Goal: Information Seeking & Learning: Learn about a topic

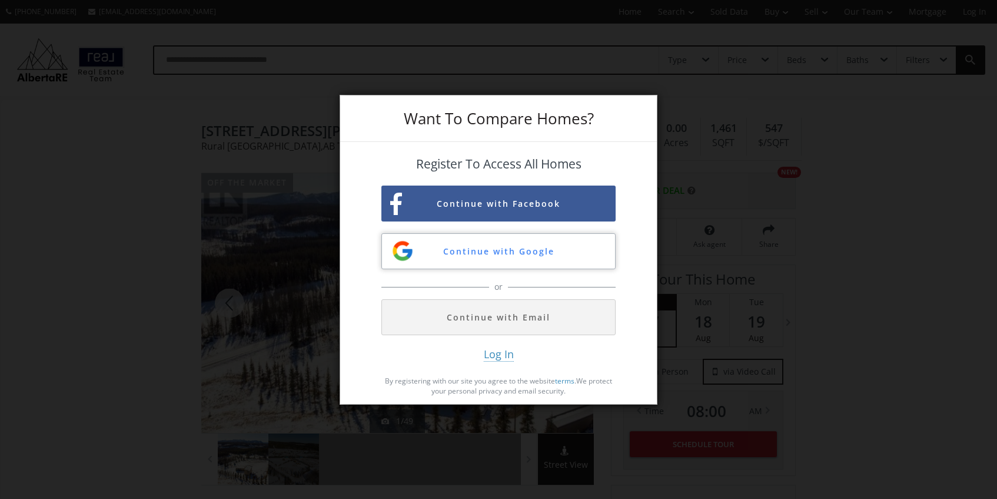
click at [502, 254] on button "Continue with Google" at bounding box center [498, 251] width 234 height 36
click at [527, 249] on button "Continue with Google" at bounding box center [498, 251] width 234 height 36
click at [466, 248] on button "Continue with Google" at bounding box center [498, 251] width 234 height 36
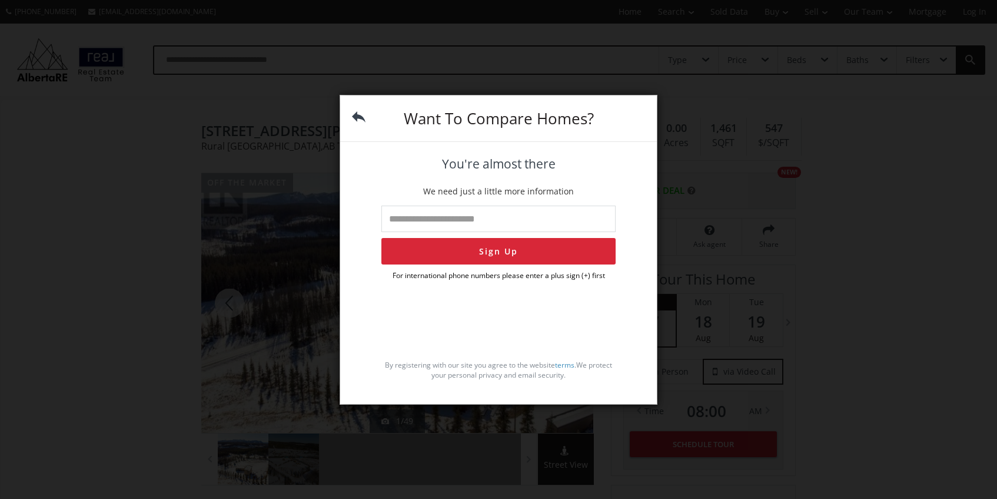
click at [360, 114] on img at bounding box center [359, 117] width 14 height 14
